Goal: Task Accomplishment & Management: Use online tool/utility

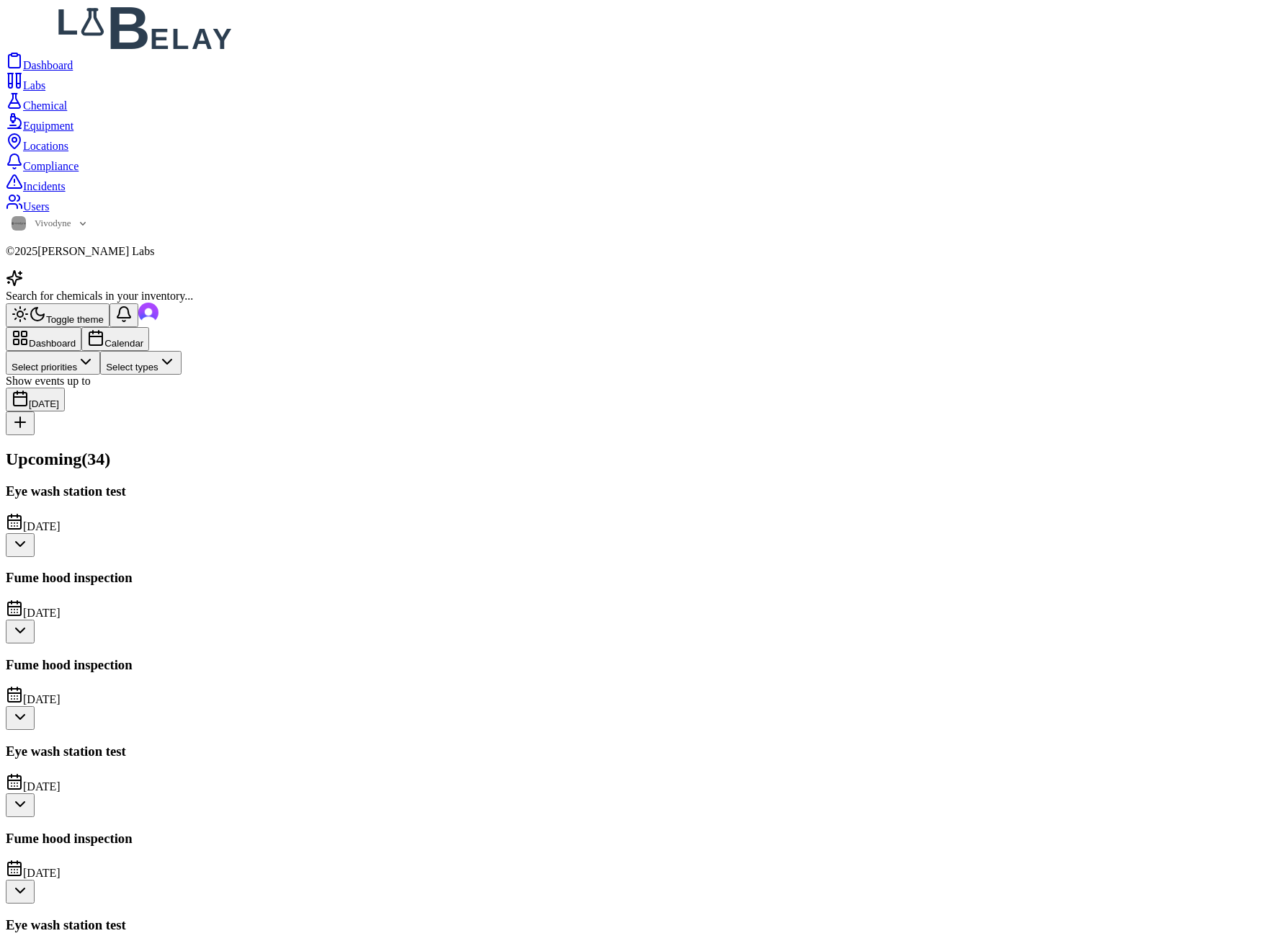
click at [149, 327] on button "Calendar" at bounding box center [115, 339] width 68 height 24
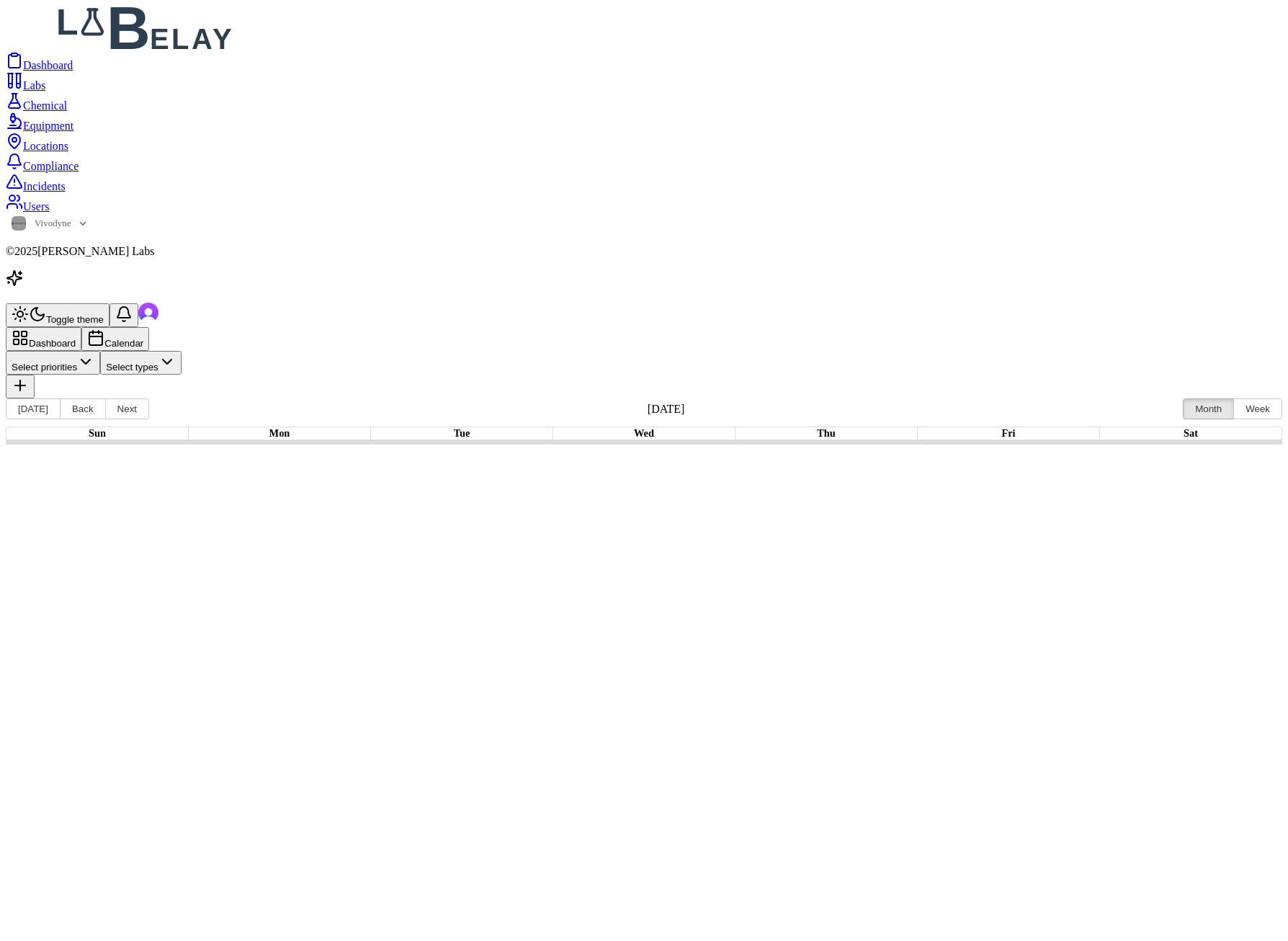
click at [913, 455] on div "Meet Lab Belay personnel" at bounding box center [826, 461] width 174 height 13
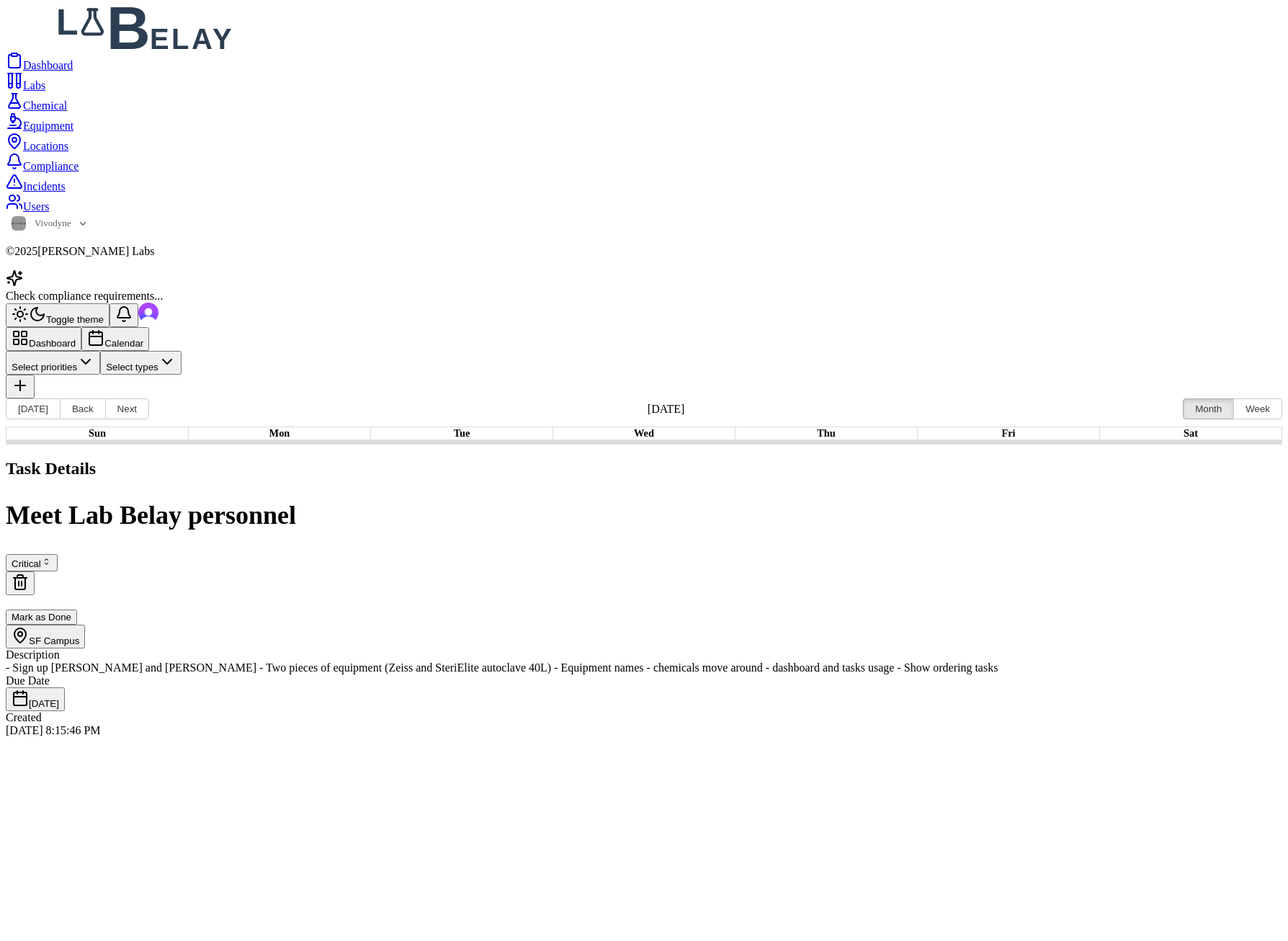
click at [72, 612] on div at bounding box center [41, 612] width 60 height 0
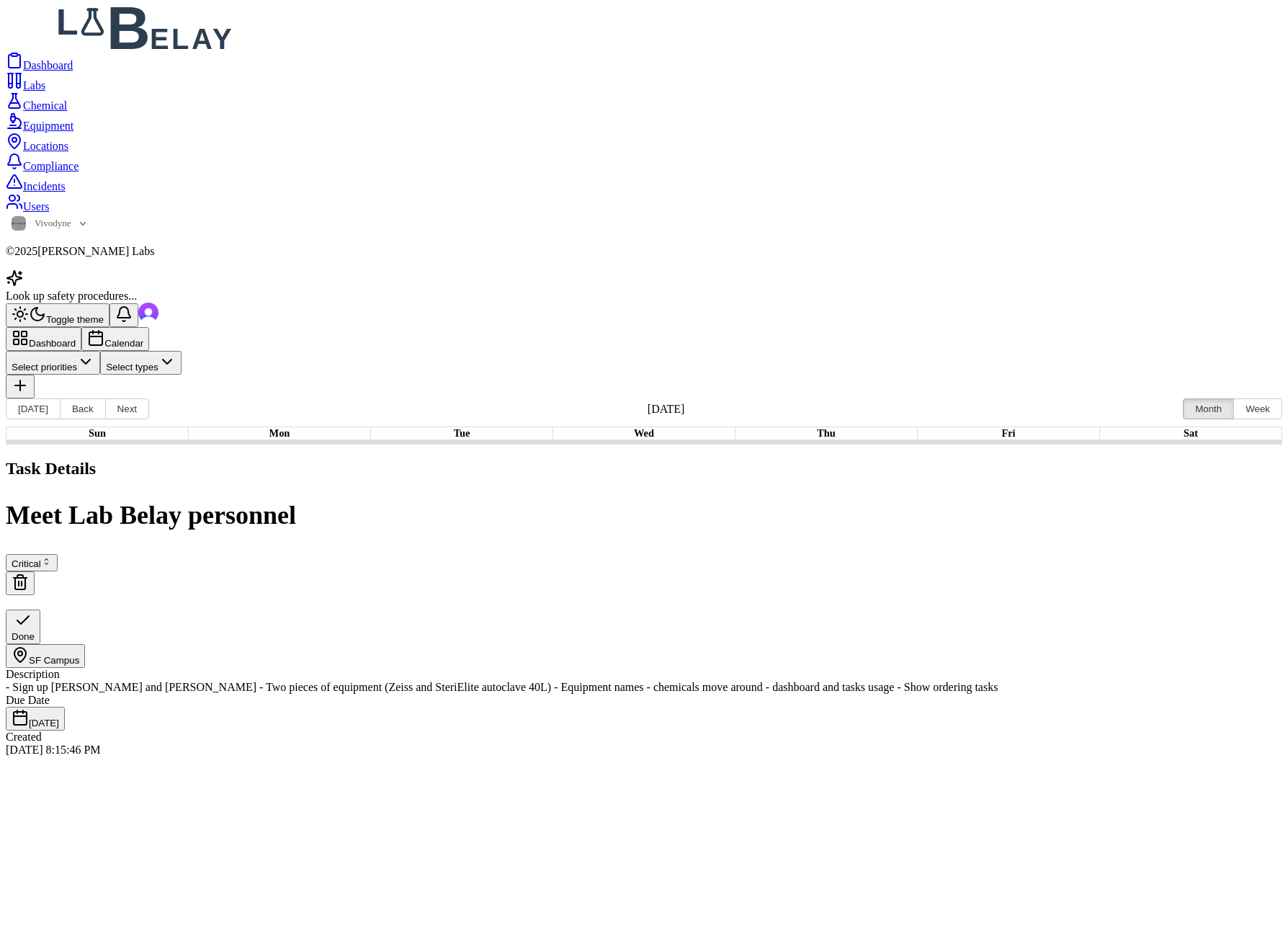
click at [523, 457] on div at bounding box center [644, 457] width 1277 height 0
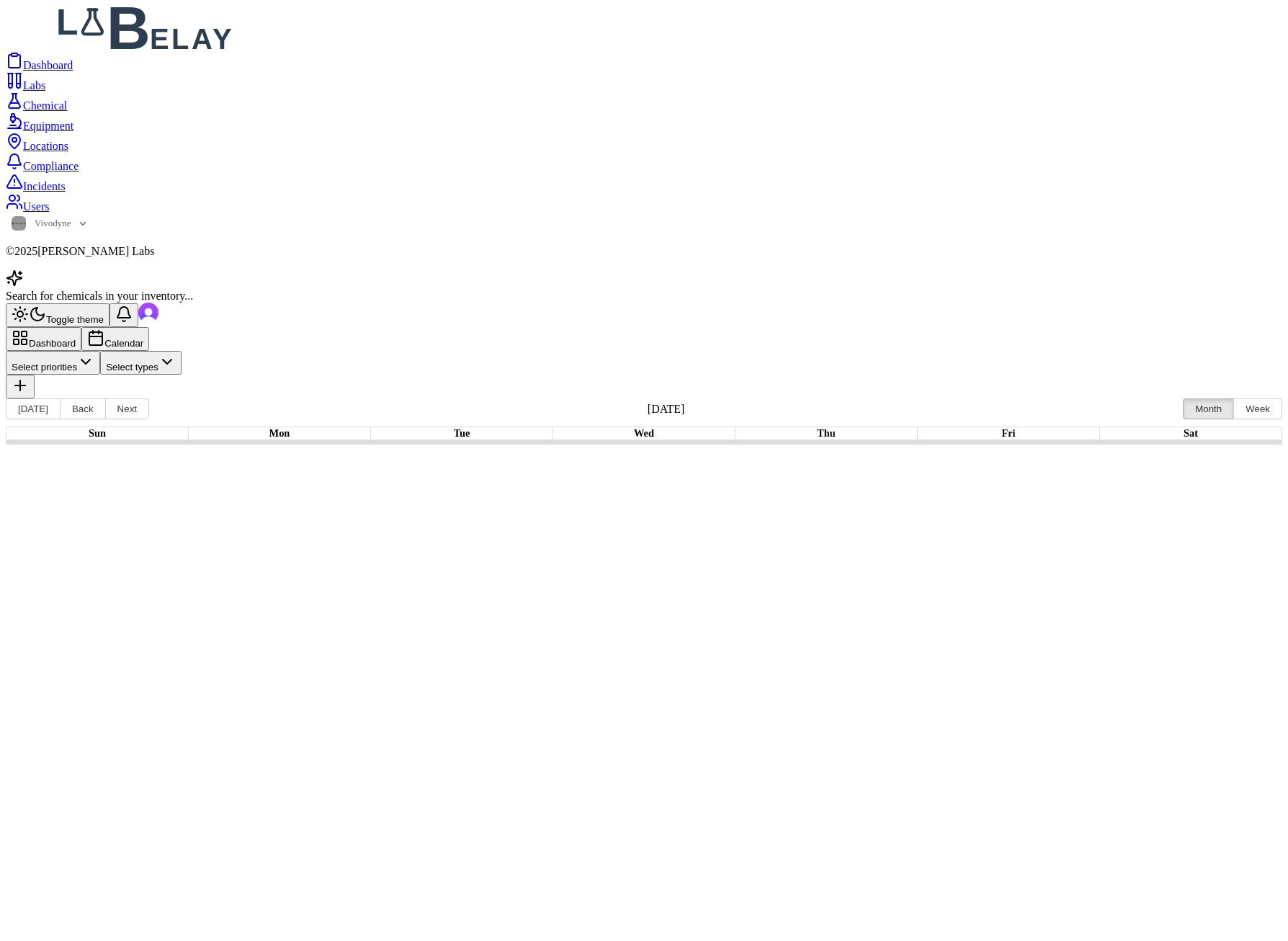
click at [72, 68] on span "Dashboard" at bounding box center [47, 65] width 50 height 12
